Goal: Task Accomplishment & Management: Use online tool/utility

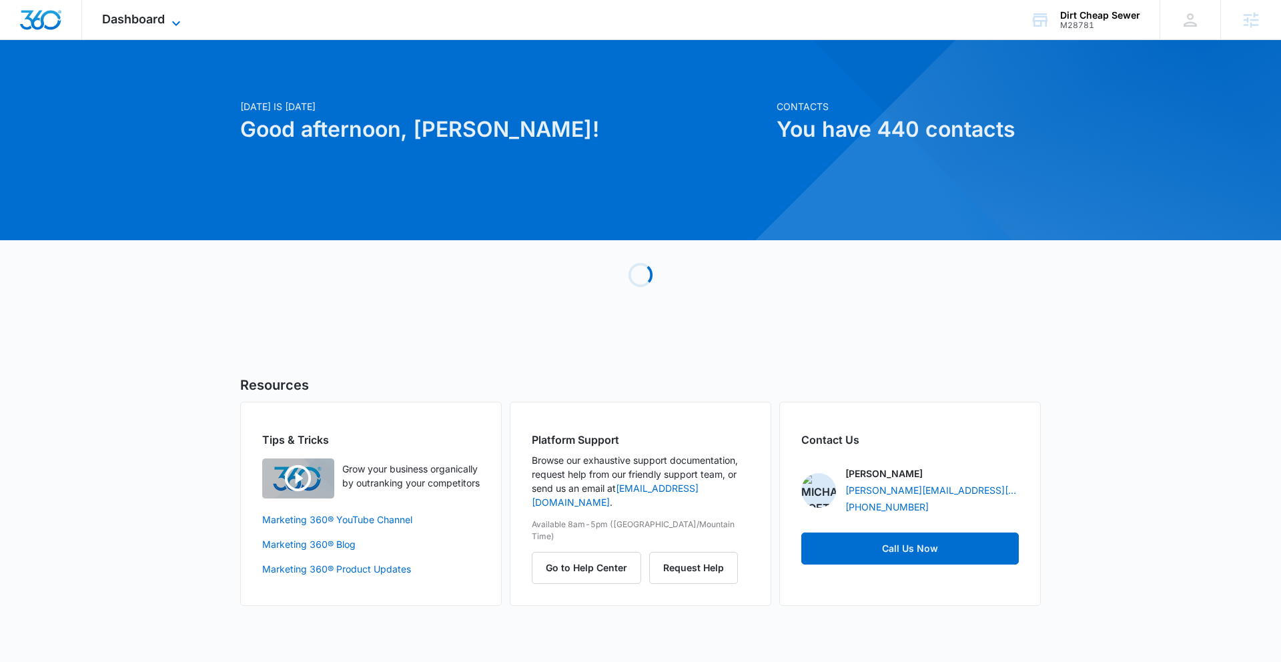
click at [124, 13] on span "Dashboard" at bounding box center [133, 19] width 63 height 14
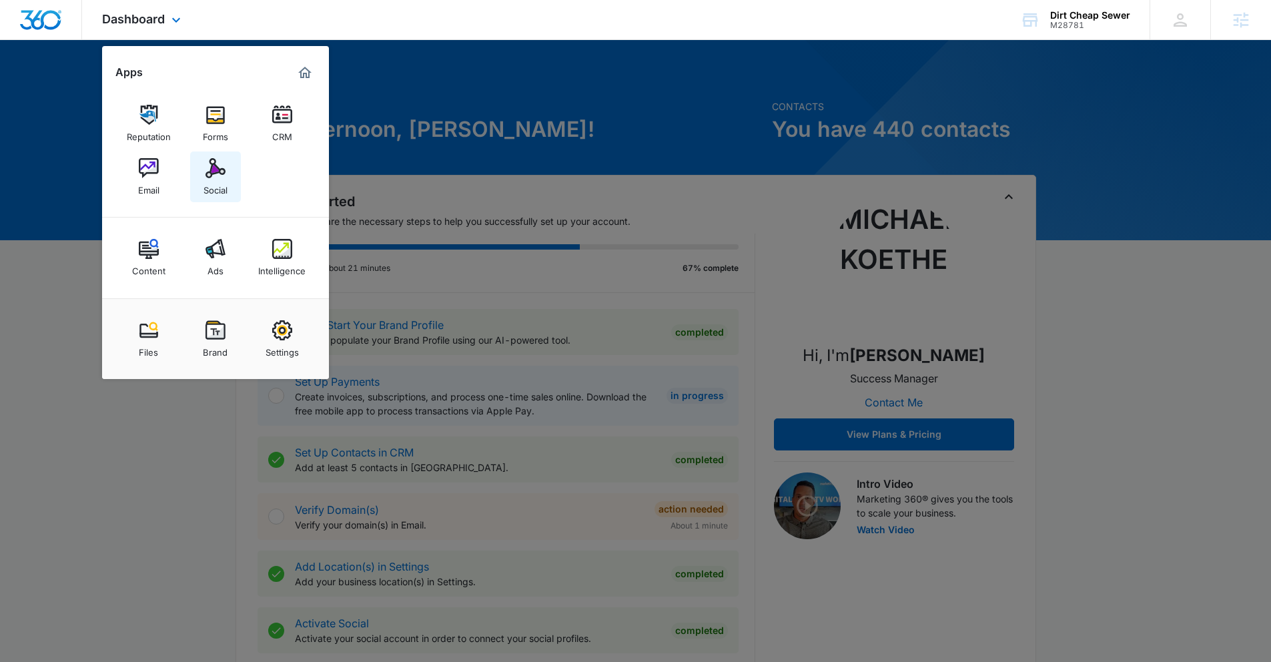
click at [210, 167] on img at bounding box center [215, 168] width 20 height 20
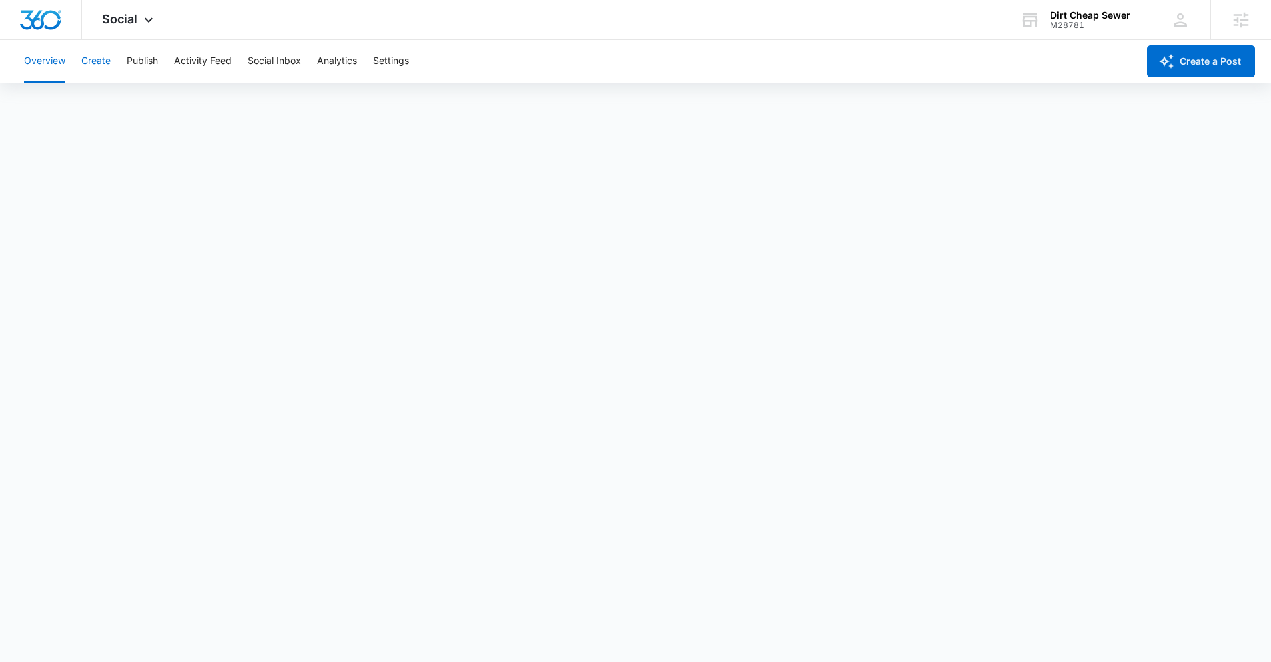
click at [108, 61] on button "Create" at bounding box center [95, 61] width 29 height 43
click at [137, 59] on button "Publish" at bounding box center [142, 61] width 31 height 43
